Goal: Information Seeking & Learning: Learn about a topic

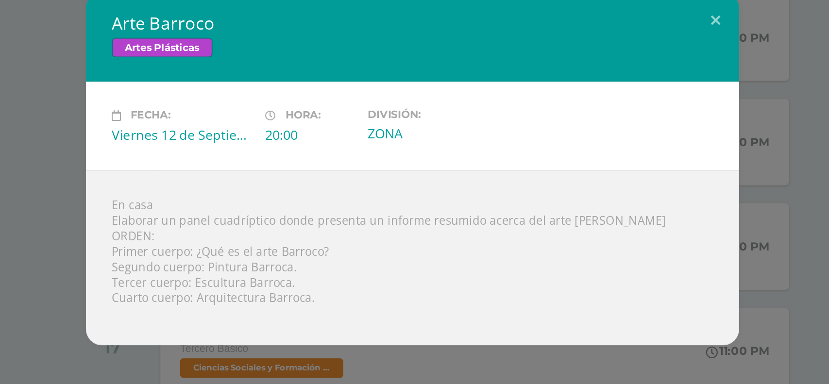
scroll to position [166, 0]
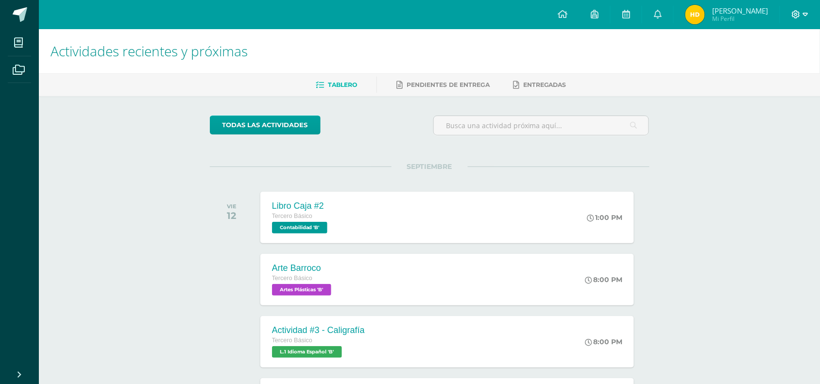
click at [803, 16] on icon at bounding box center [805, 14] width 5 height 9
click at [777, 64] on span "Cerrar sesión" at bounding box center [776, 66] width 44 height 9
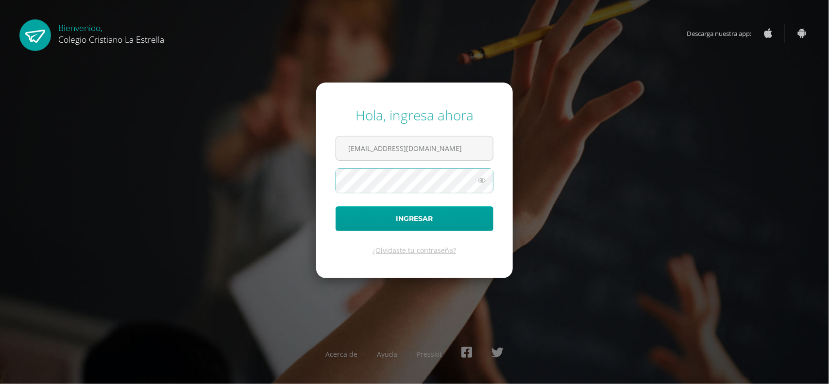
type input "301@laestrella.edu.gt"
click at [455, 225] on button "Ingresar" at bounding box center [415, 219] width 158 height 25
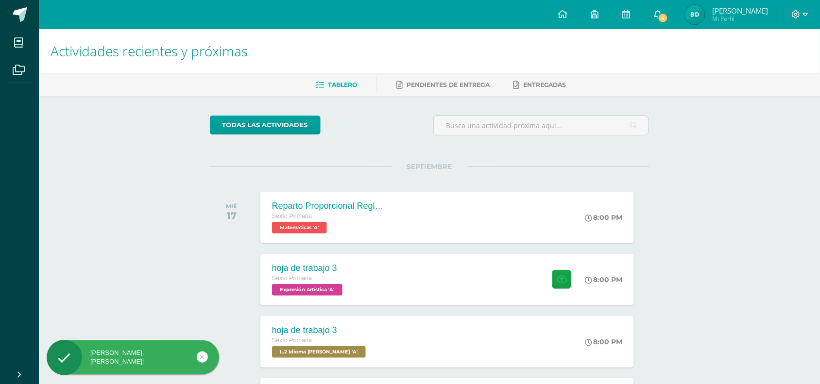
click at [668, 15] on span "4" at bounding box center [663, 18] width 11 height 11
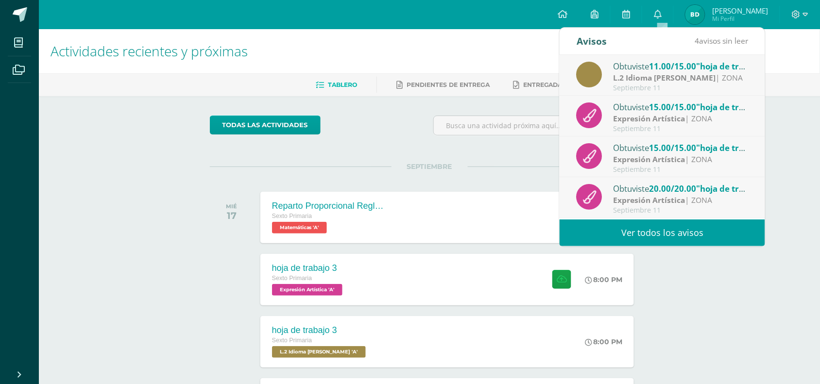
click at [100, 212] on div "Actividades recientes y próximas Tablero Pendientes de entrega Entregadas todas…" at bounding box center [429, 322] width 781 height 586
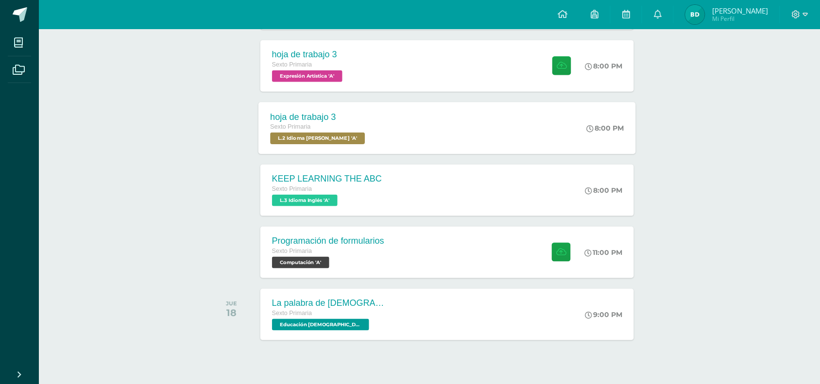
scroll to position [231, 0]
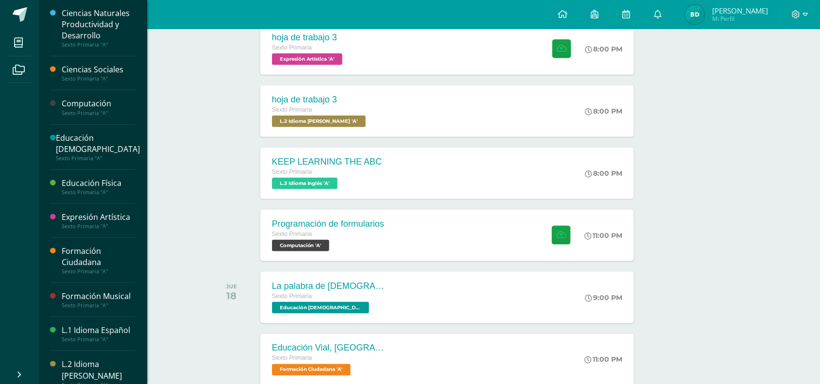
click at [89, 107] on div "Computación" at bounding box center [99, 103] width 74 height 11
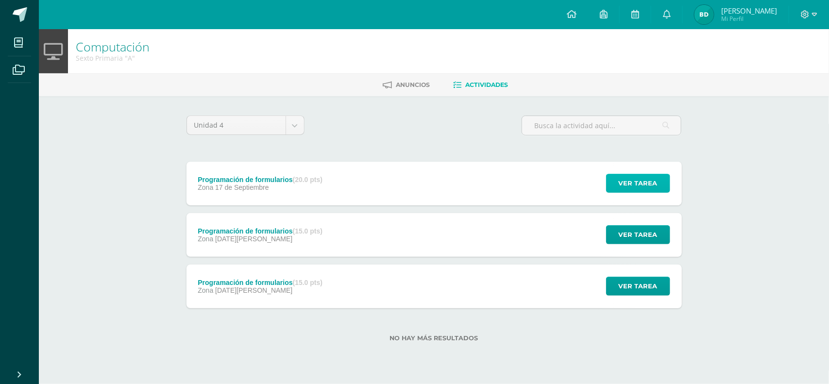
click at [652, 185] on span "Ver tarea" at bounding box center [638, 183] width 39 height 18
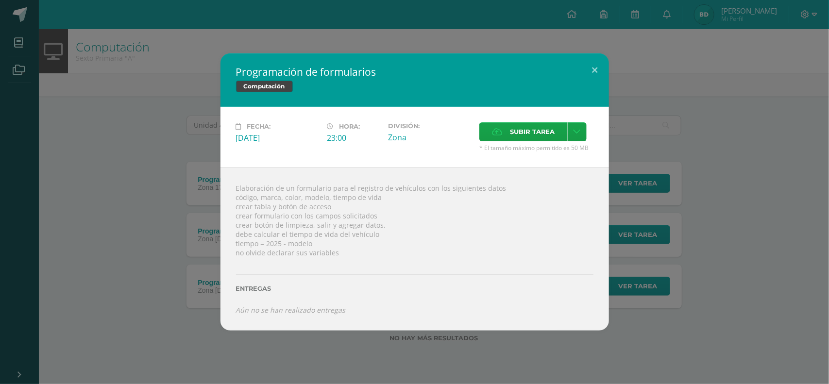
click at [640, 314] on div "Programación de formularios Computación Fecha: [DATE] Hora: 23:00 División:" at bounding box center [415, 191] width 822 height 277
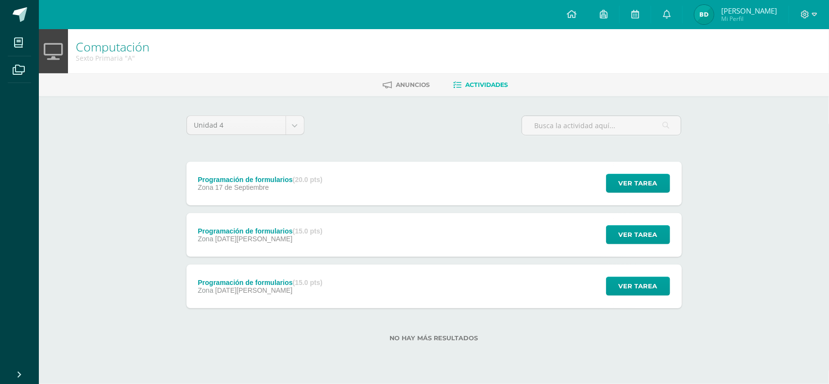
click at [356, 234] on div "Programación de formularios (15.0 pts) Zona [DATE][PERSON_NAME] Ver tarea Progr…" at bounding box center [435, 235] width 496 height 44
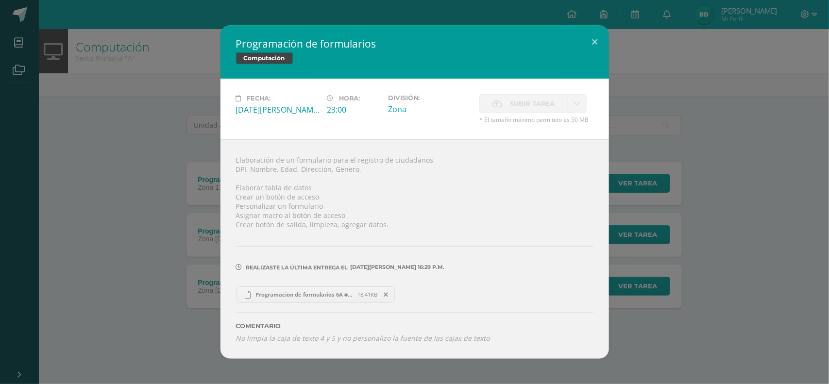
click at [196, 207] on div "Programación de formularios Computación Fecha: [DATE][PERSON_NAME] Hora: 23:00 …" at bounding box center [415, 191] width 822 height 333
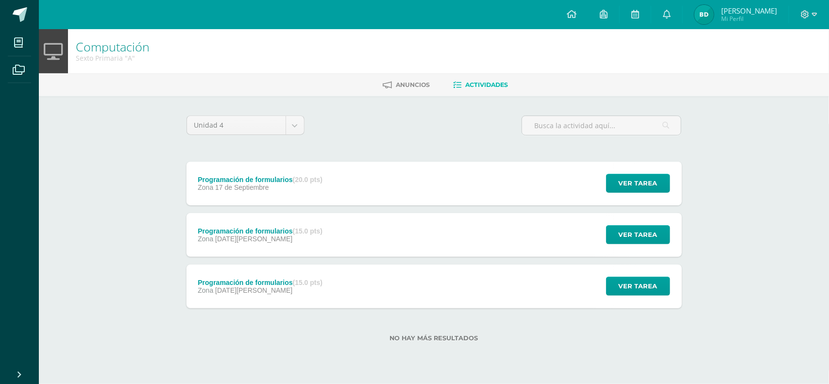
click at [246, 189] on span "17 de Septiembre" at bounding box center [242, 188] width 54 height 8
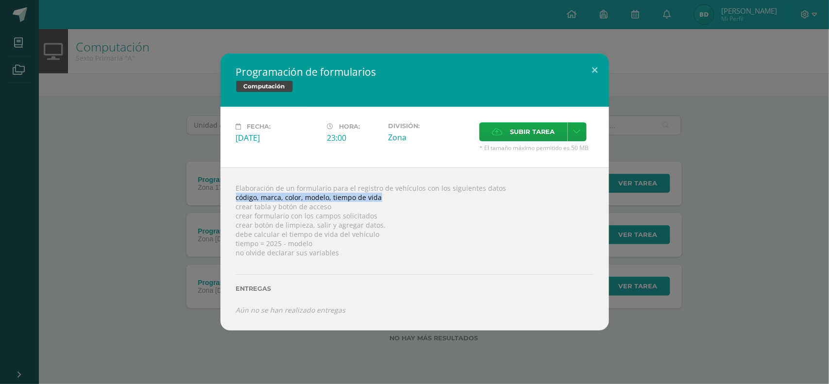
drag, startPoint x: 237, startPoint y: 198, endPoint x: 377, endPoint y: 199, distance: 139.9
click at [377, 199] on div "Elaboración de un formulario para el registro de vehículos con los siguientes d…" at bounding box center [415, 249] width 389 height 163
click at [589, 74] on button at bounding box center [596, 69] width 28 height 33
